Goal: Task Accomplishment & Management: Use online tool/utility

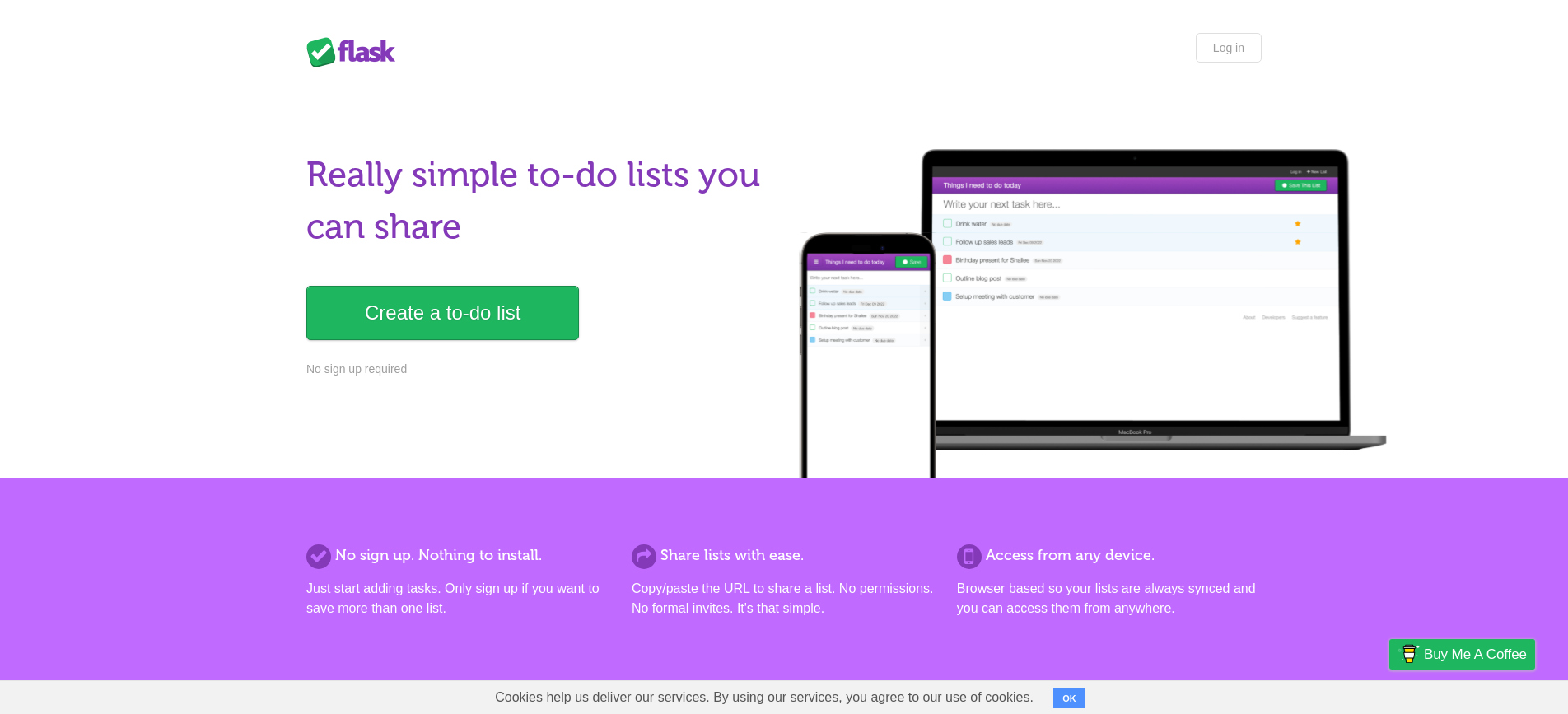
click at [479, 242] on h1 "Really simple to-do lists you can share" at bounding box center [540, 201] width 467 height 104
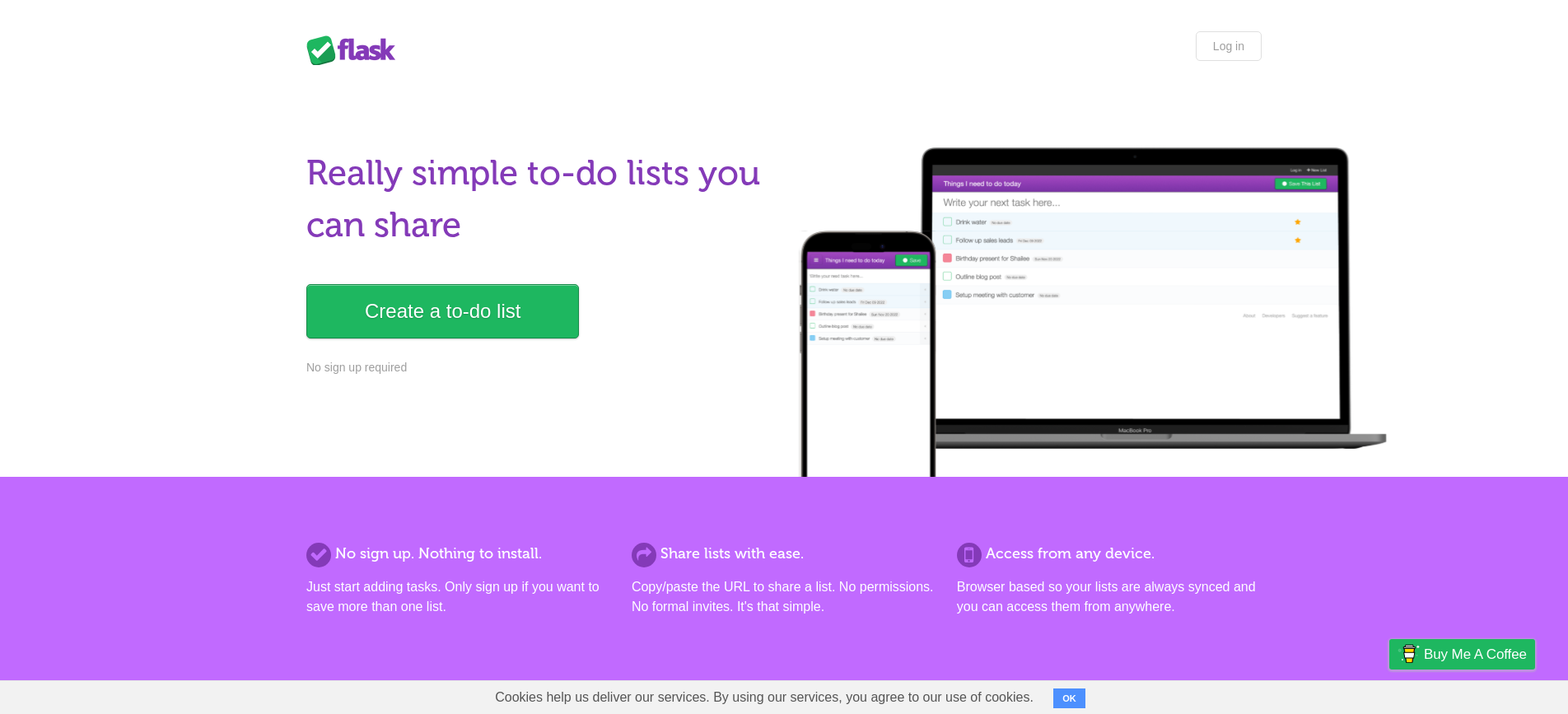
click at [479, 242] on h1 "Really simple to-do lists you can share" at bounding box center [540, 199] width 467 height 104
click at [481, 241] on h1 "Really simple to-do lists you can share" at bounding box center [540, 199] width 467 height 104
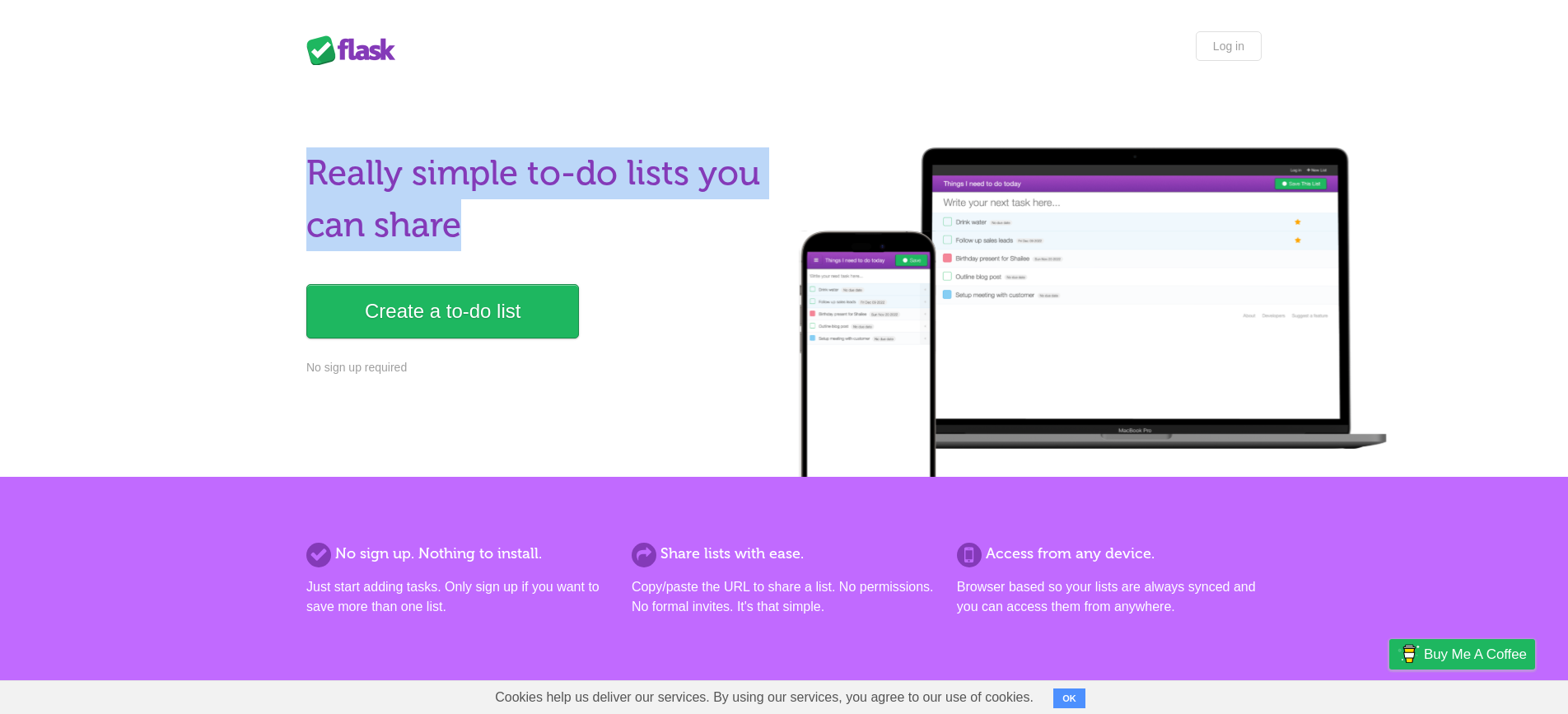
click at [481, 241] on h1 "Really simple to-do lists you can share" at bounding box center [540, 199] width 467 height 104
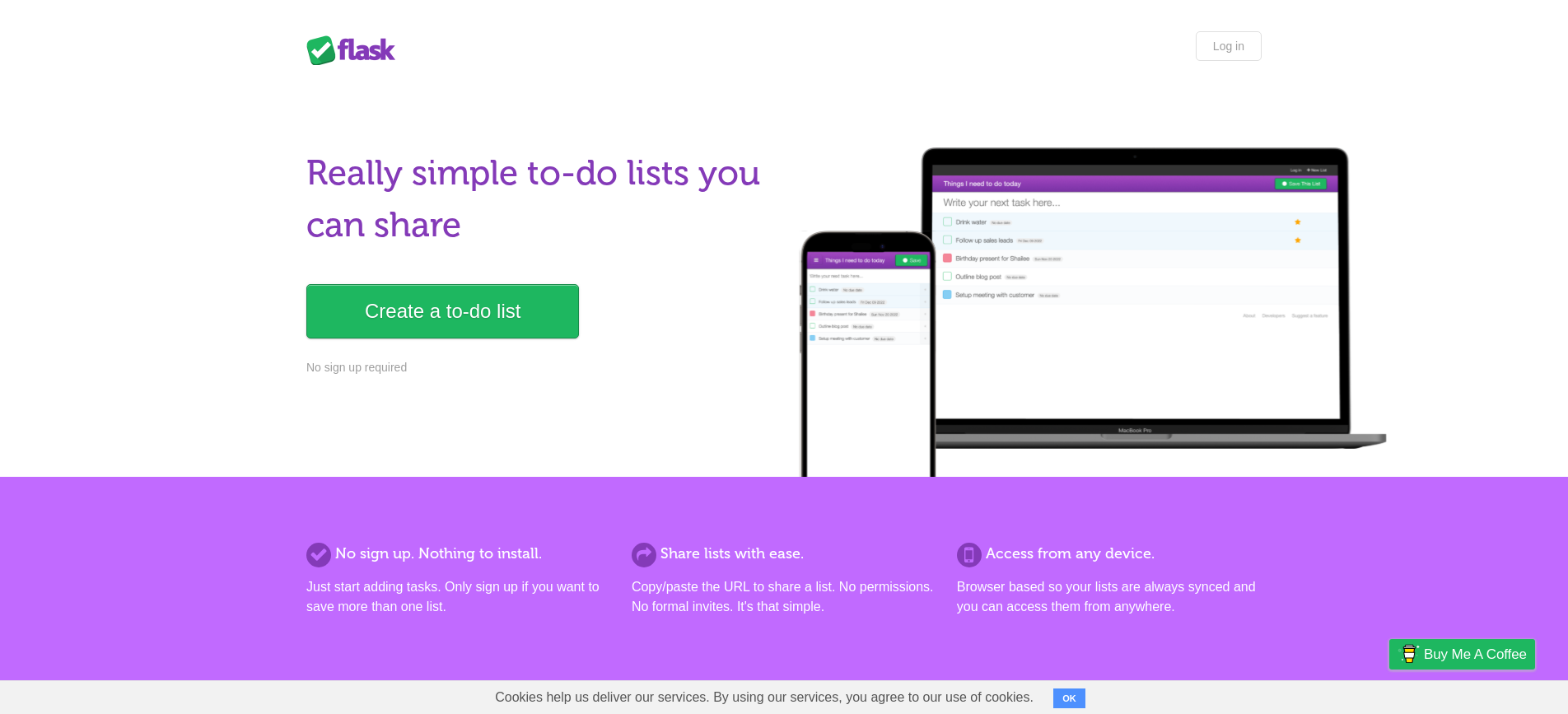
click at [505, 203] on h1 "Really simple to-do lists you can share" at bounding box center [540, 199] width 467 height 104
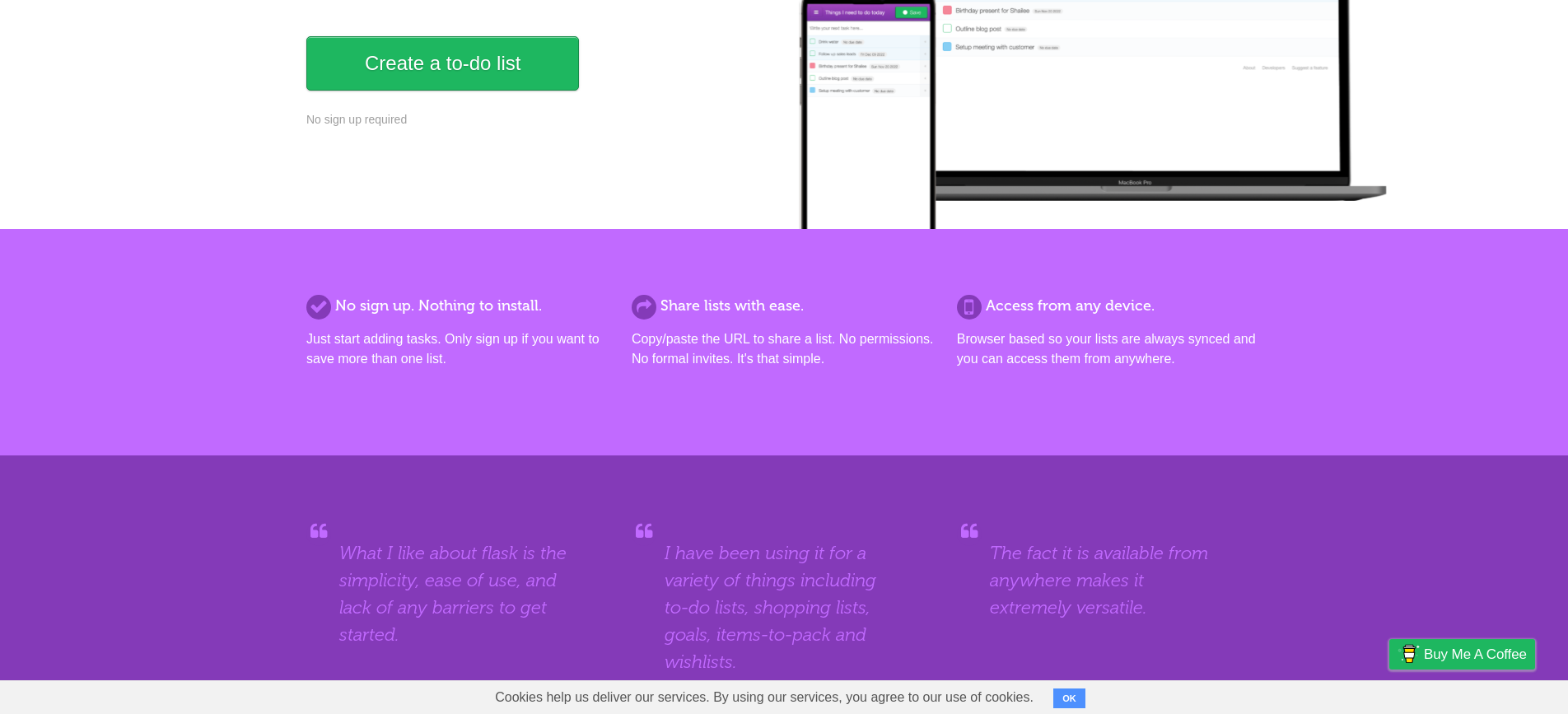
scroll to position [0, 0]
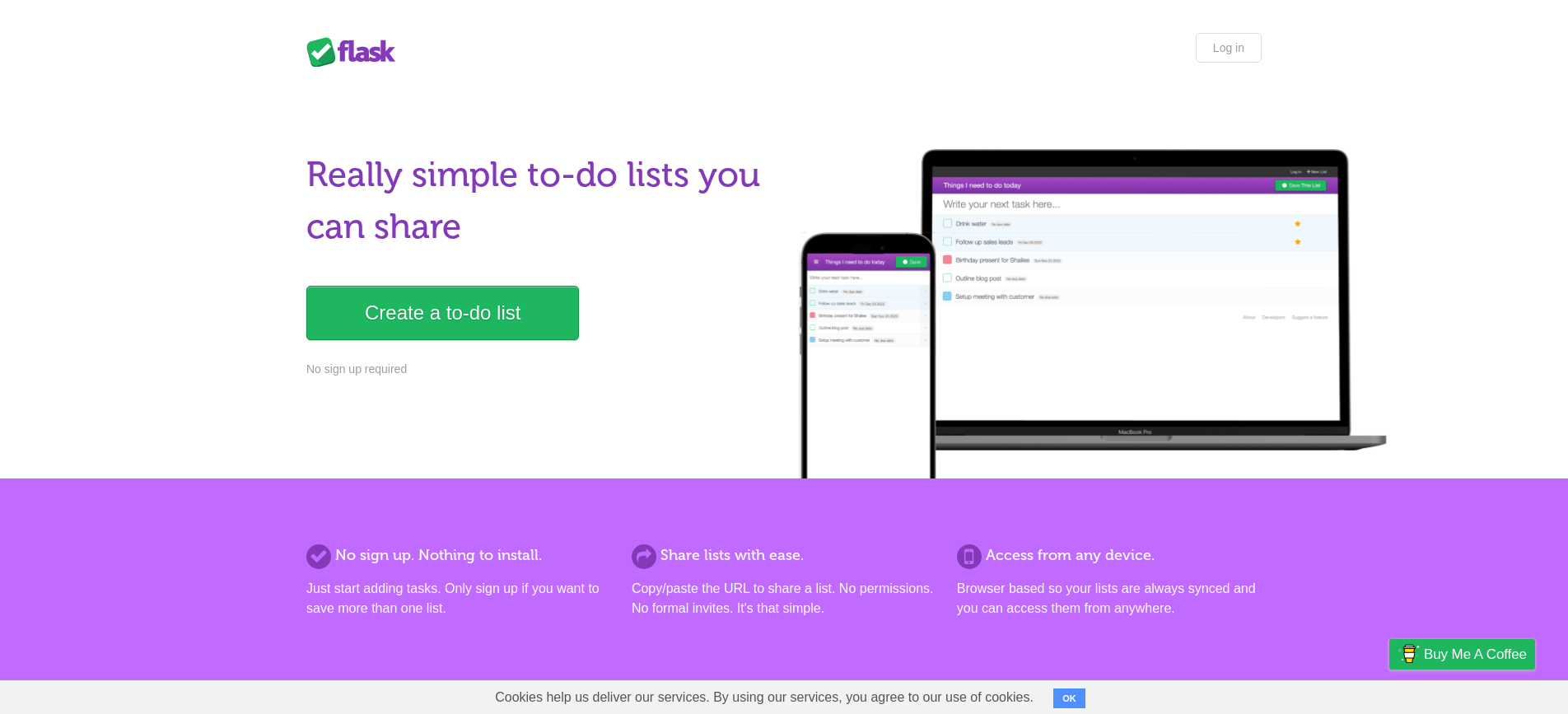
click at [544, 247] on h1 "Really simple to-do lists you can share" at bounding box center [540, 201] width 467 height 104
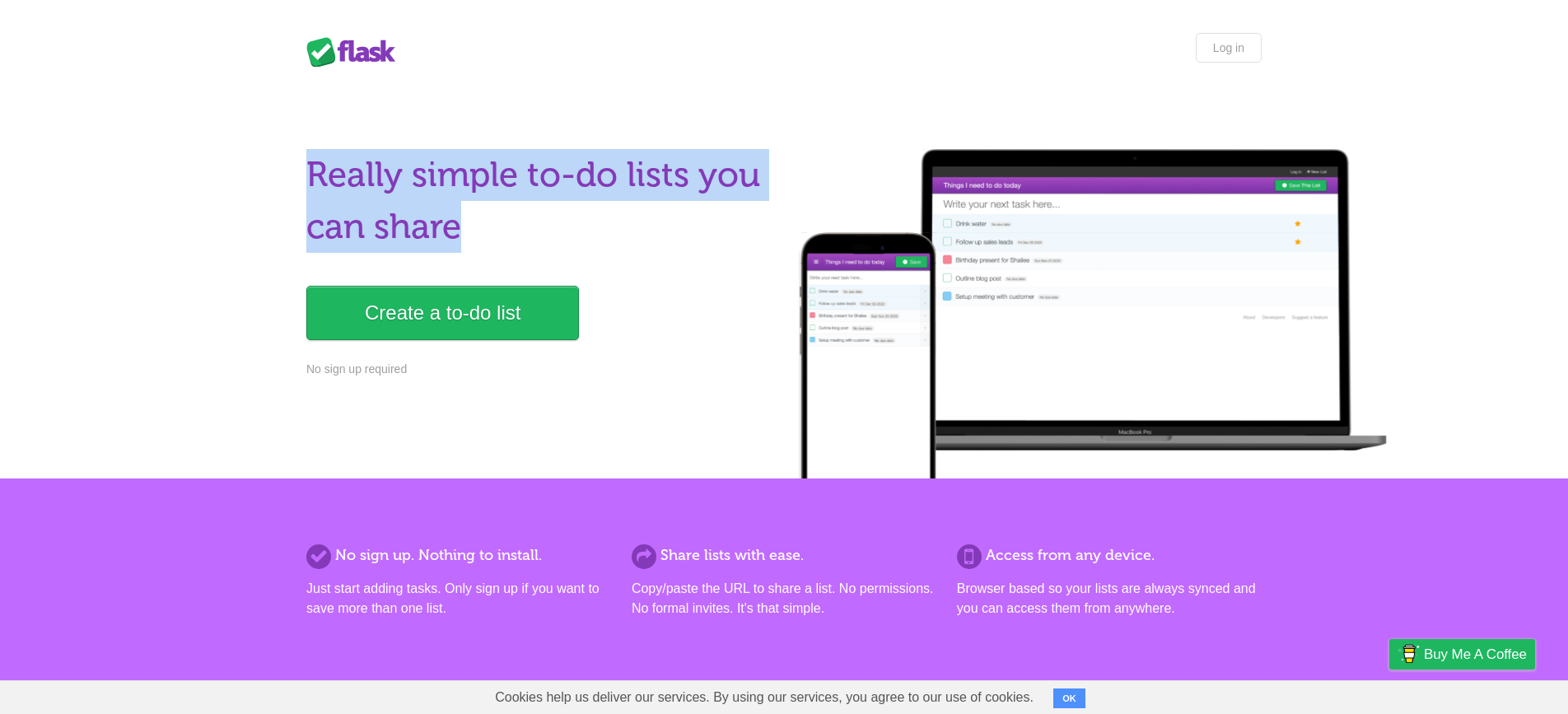
click at [544, 247] on h1 "Really simple to-do lists you can share" at bounding box center [540, 201] width 467 height 104
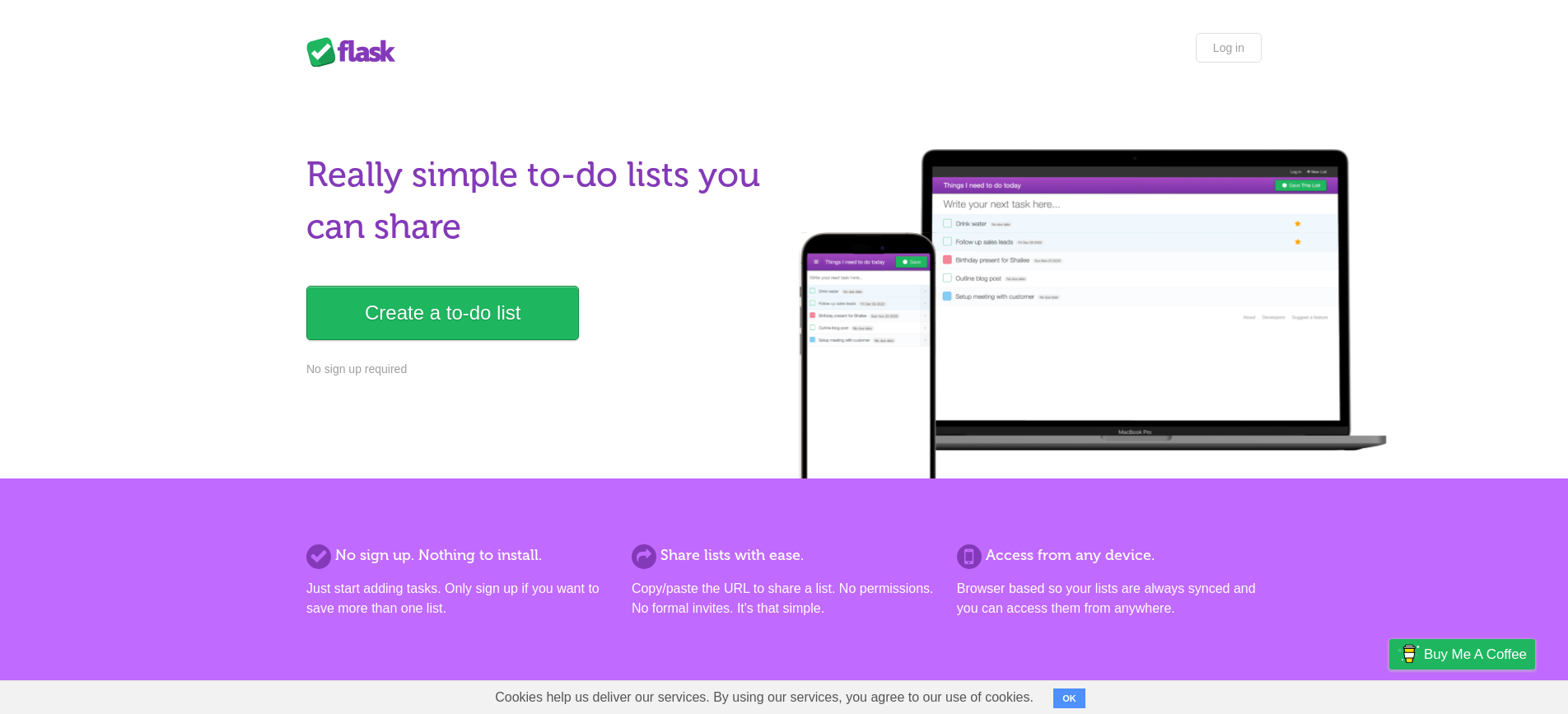
click at [545, 247] on h1 "Really simple to-do lists you can share" at bounding box center [540, 201] width 467 height 104
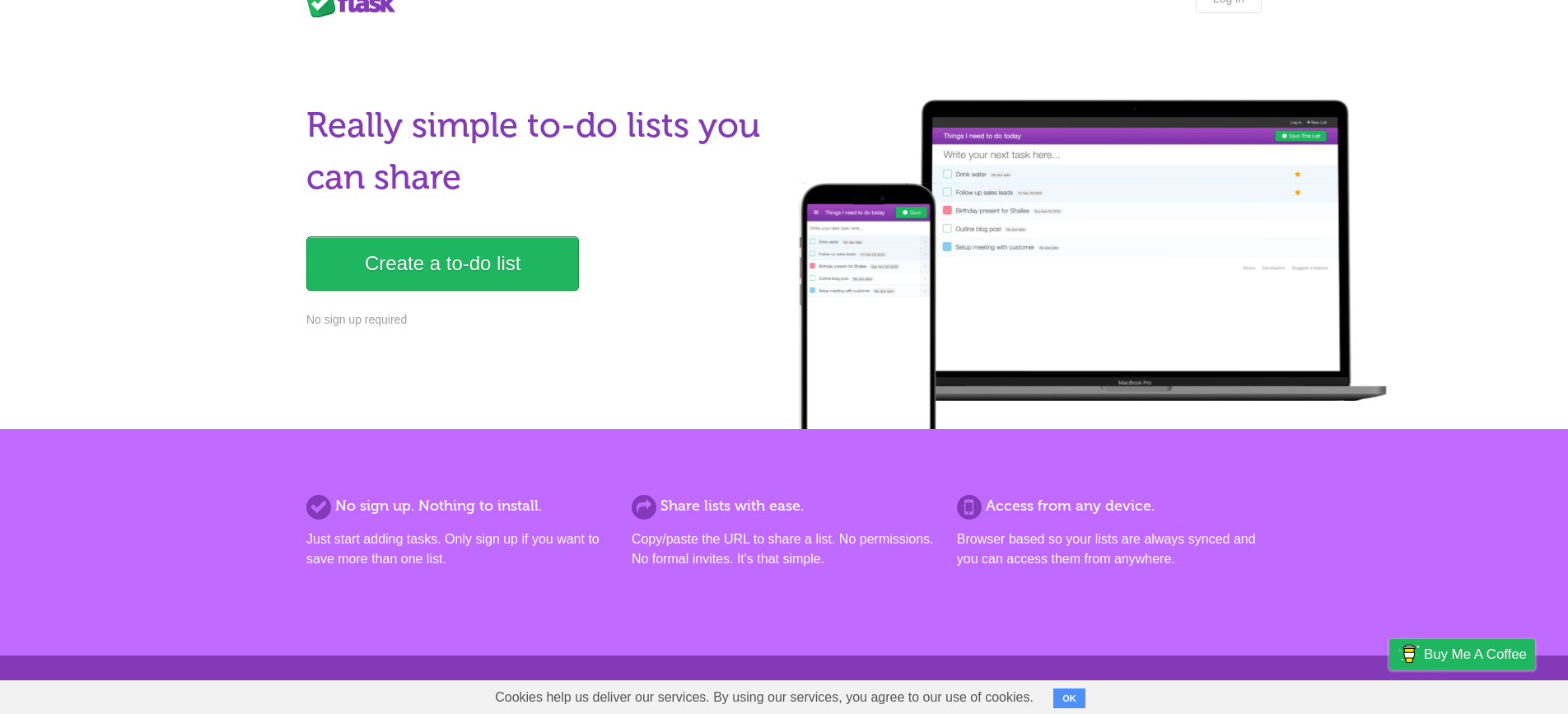
click at [378, 315] on p "No sign up required" at bounding box center [540, 320] width 467 height 17
drag, startPoint x: 377, startPoint y: 320, endPoint x: 423, endPoint y: 307, distance: 47.8
click at [392, 315] on p "No sign up required" at bounding box center [540, 320] width 467 height 17
drag, startPoint x: 433, startPoint y: 302, endPoint x: 408, endPoint y: 271, distance: 39.8
click at [430, 300] on div "Really simple to-do lists you can share Create a to-do list No sign up required" at bounding box center [540, 225] width 467 height 249
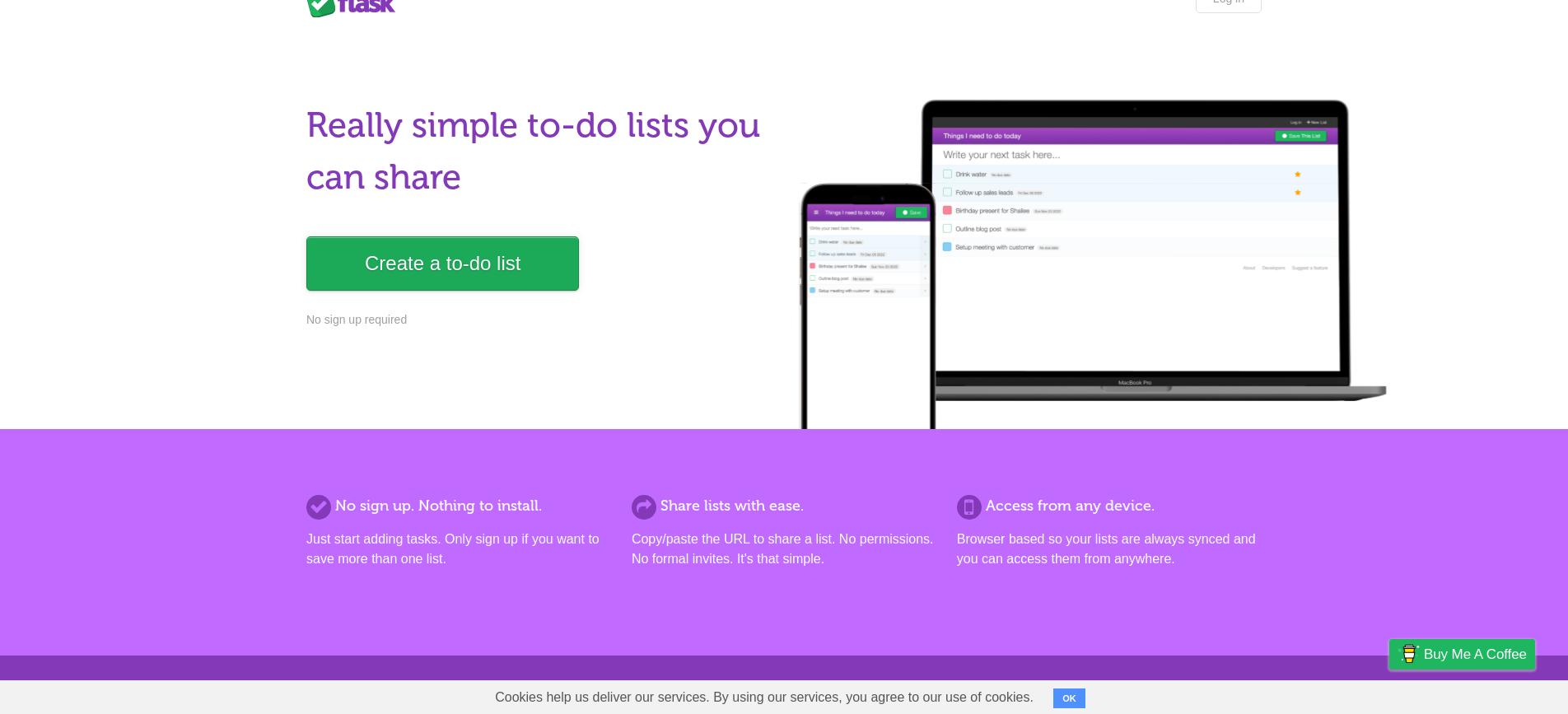
click at [410, 257] on link "Create a to-do list" at bounding box center [443, 263] width 272 height 54
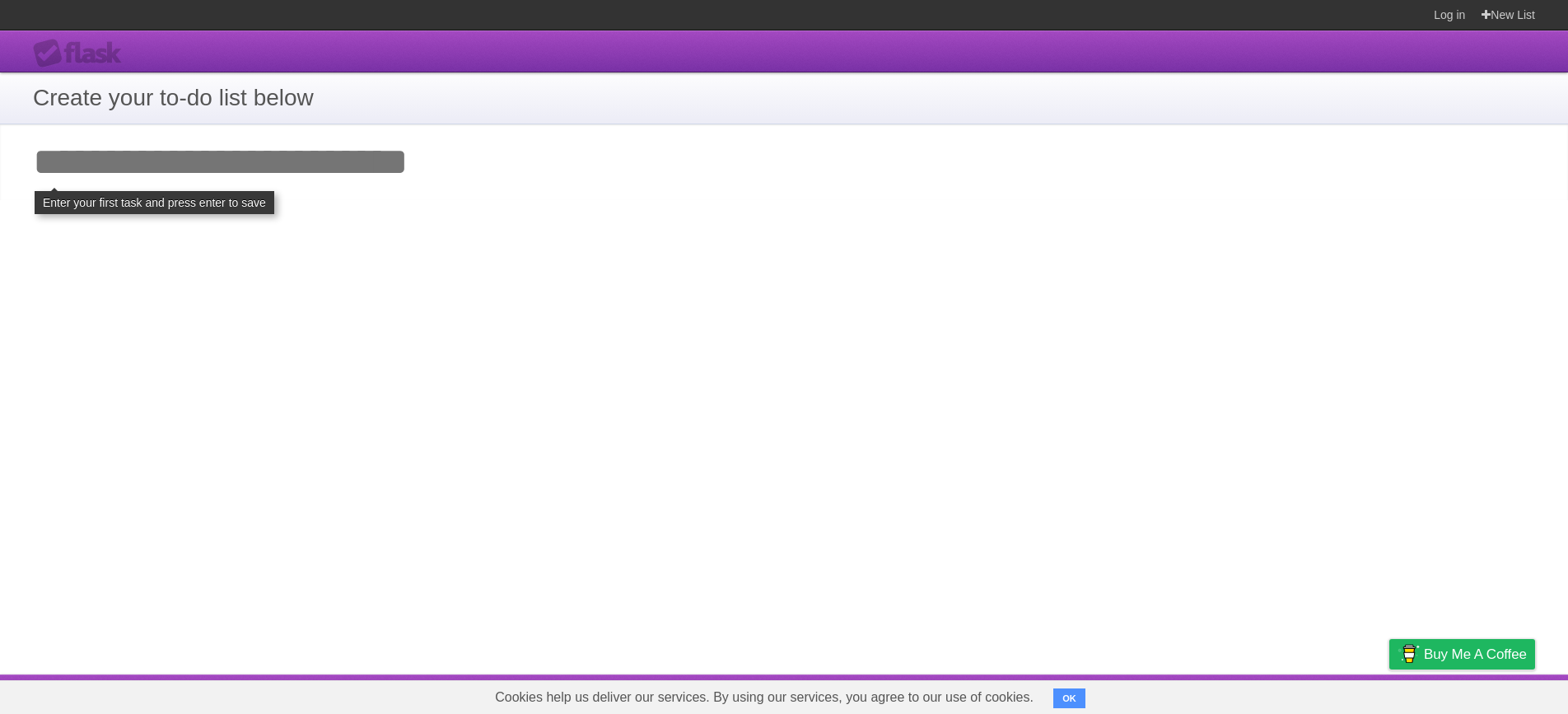
paste input "**********"
type input "**********"
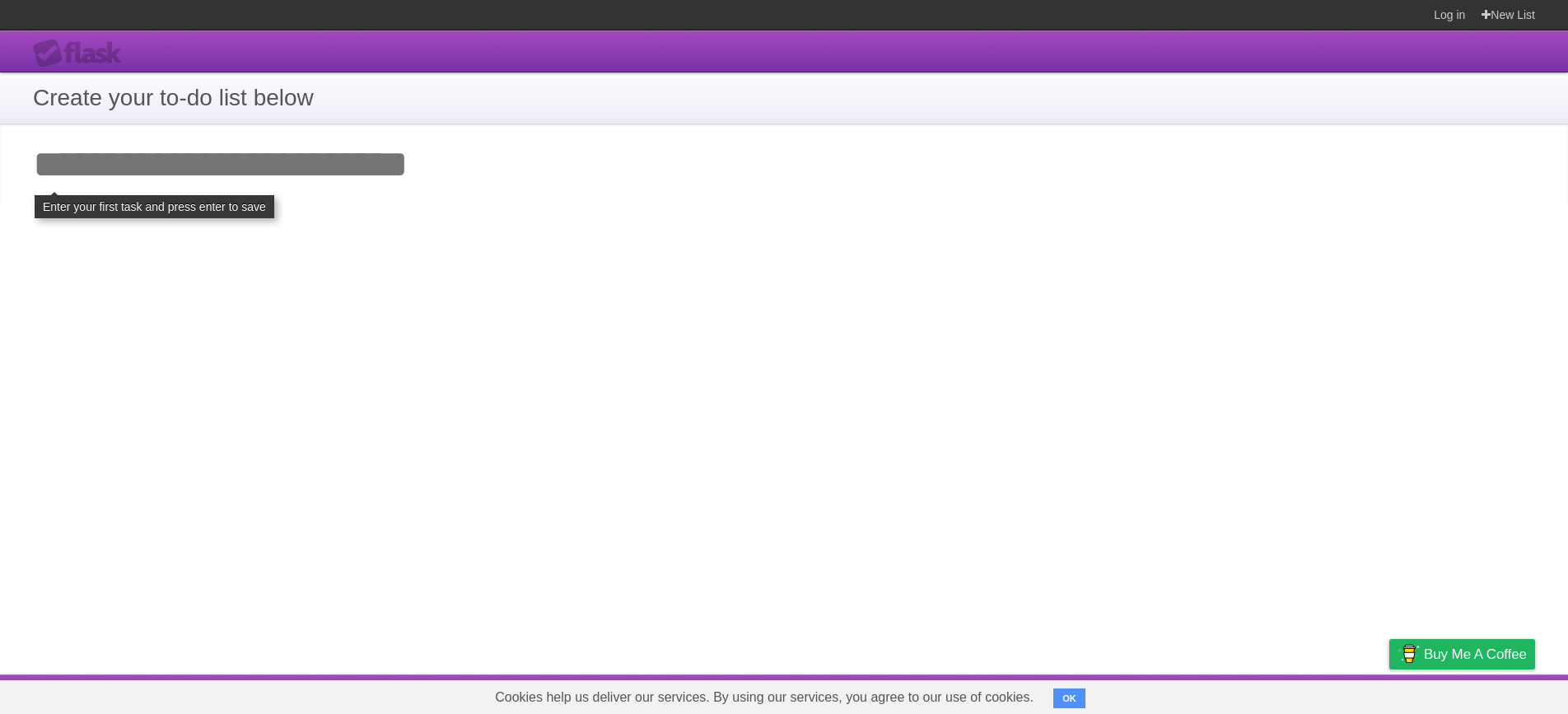
click at [164, 223] on div "**********" at bounding box center [784, 352] width 1568 height 644
